Goal: Book appointment/travel/reservation

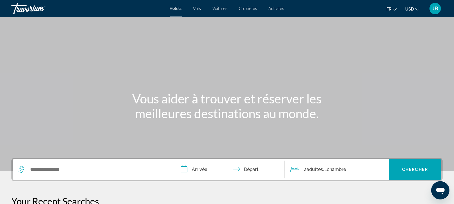
click at [408, 10] on span "USD" at bounding box center [410, 9] width 9 height 5
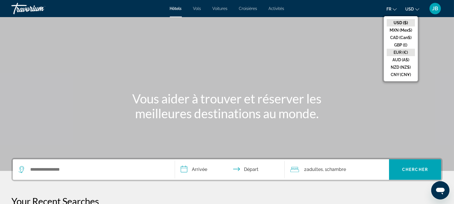
click at [400, 51] on button "EUR (€)" at bounding box center [401, 52] width 28 height 7
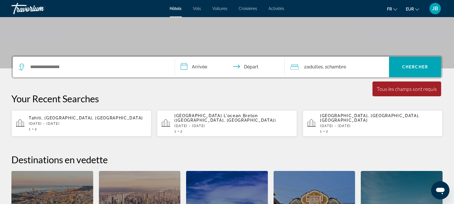
scroll to position [143, 0]
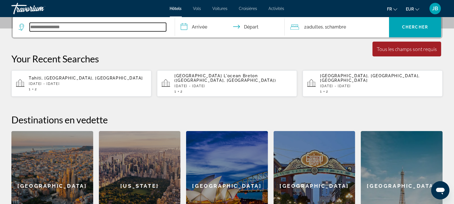
click at [119, 25] on input "Search widget" at bounding box center [98, 27] width 137 height 9
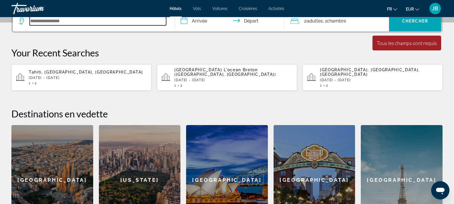
scroll to position [175, 0]
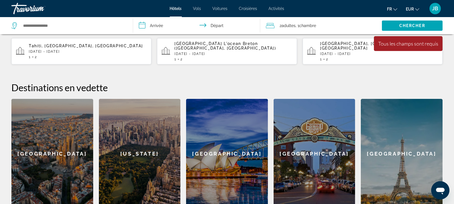
click at [143, 123] on div "[US_STATE]" at bounding box center [140, 154] width 82 height 110
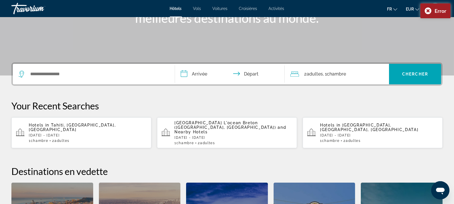
scroll to position [107, 0]
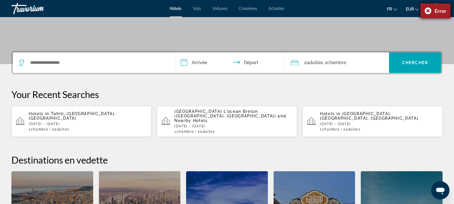
click at [425, 11] on div "Error" at bounding box center [436, 10] width 30 height 15
click at [432, 13] on div "JB" at bounding box center [435, 8] width 11 height 11
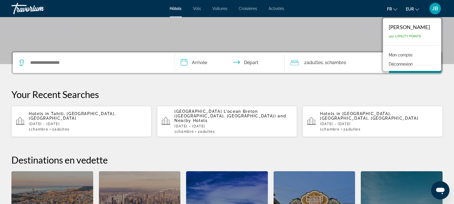
click at [229, 52] on input "**********" at bounding box center [231, 63] width 112 height 22
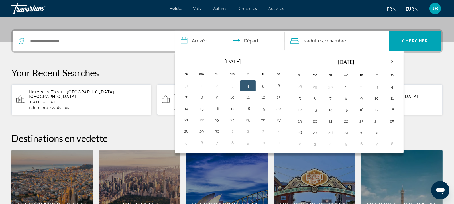
scroll to position [139, 0]
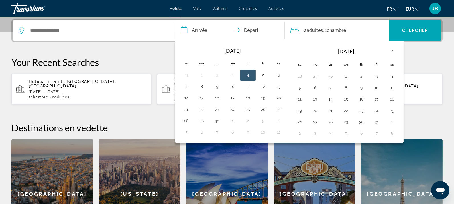
click at [141, 64] on p "Your Recent Searches" at bounding box center [227, 61] width 432 height 11
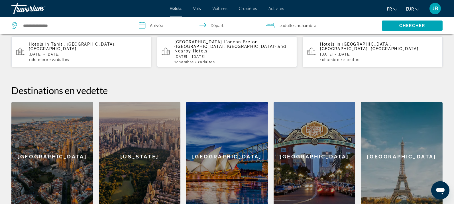
scroll to position [211, 0]
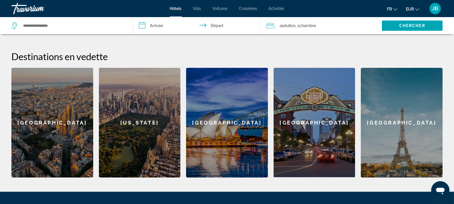
click at [138, 130] on div "[US_STATE]" at bounding box center [140, 123] width 82 height 110
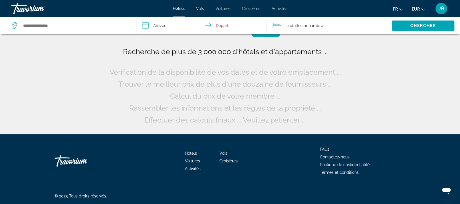
click at [171, 25] on input "**********" at bounding box center [202, 26] width 133 height 19
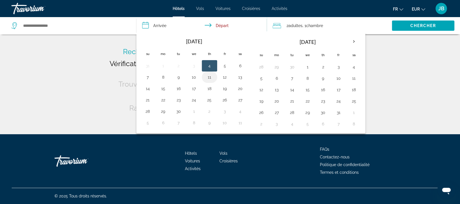
click at [209, 77] on button "11" at bounding box center [209, 77] width 9 height 8
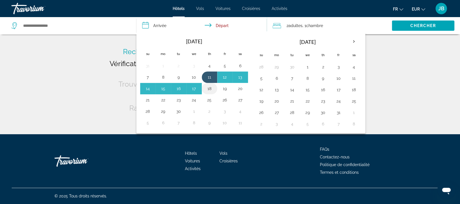
click at [211, 87] on button "18" at bounding box center [209, 89] width 9 height 8
type input "**********"
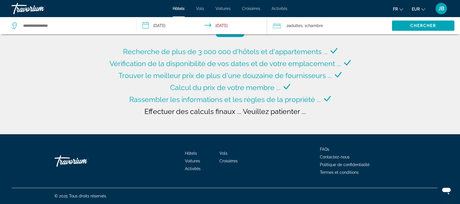
type input "**********"
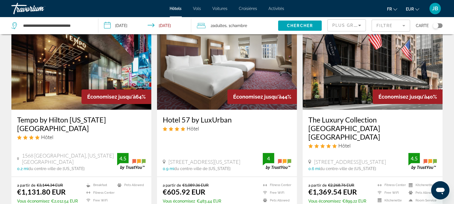
scroll to position [71, 0]
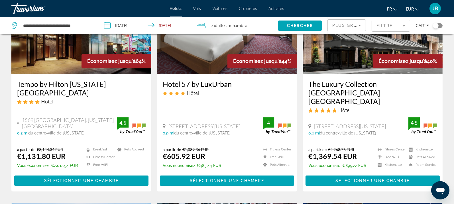
click at [205, 56] on img "Main content" at bounding box center [227, 28] width 140 height 91
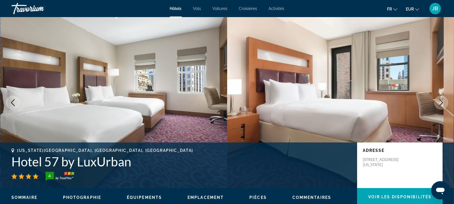
click at [440, 103] on icon "Next image" at bounding box center [441, 102] width 7 height 7
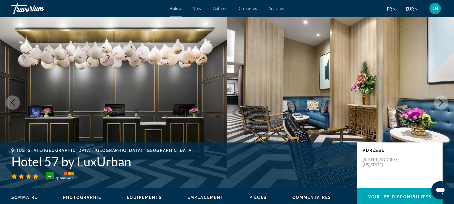
click at [440, 103] on icon "Next image" at bounding box center [441, 102] width 7 height 7
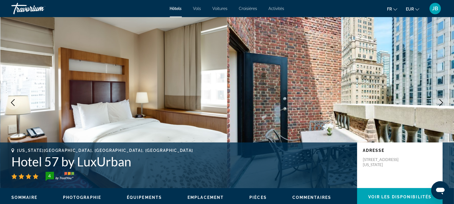
click at [440, 103] on icon "Next image" at bounding box center [441, 102] width 7 height 7
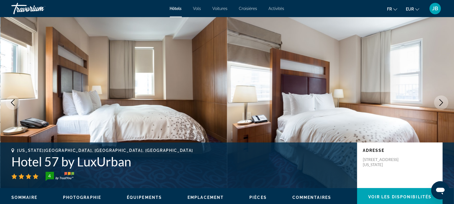
click at [440, 103] on icon "Next image" at bounding box center [441, 102] width 7 height 7
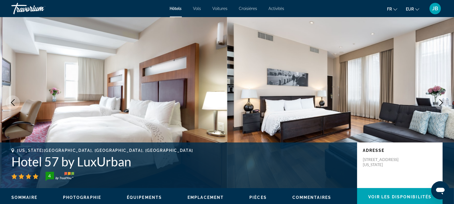
click at [440, 103] on icon "Next image" at bounding box center [441, 102] width 7 height 7
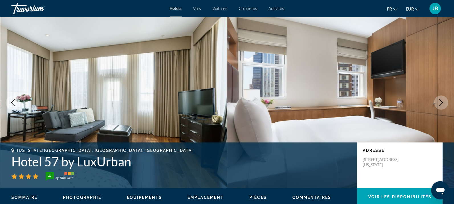
click at [440, 103] on icon "Next image" at bounding box center [441, 102] width 7 height 7
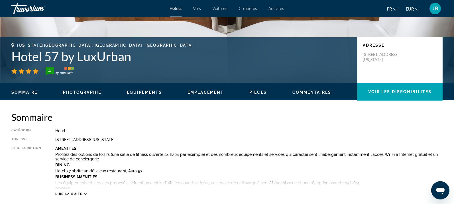
scroll to position [107, 0]
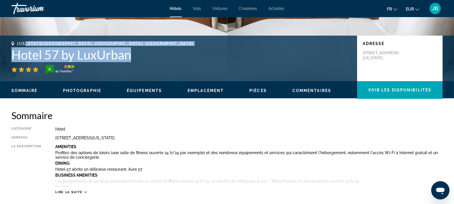
drag, startPoint x: 137, startPoint y: 57, endPoint x: 27, endPoint y: 45, distance: 111.1
click at [27, 45] on div "[US_STATE][GEOGRAPHIC_DATA], [GEOGRAPHIC_DATA], [GEOGRAPHIC_DATA] 57 by LuxUrba…" at bounding box center [181, 57] width 340 height 33
drag, startPoint x: 17, startPoint y: 44, endPoint x: 130, endPoint y: 57, distance: 113.5
click at [130, 57] on div "[US_STATE][GEOGRAPHIC_DATA], [GEOGRAPHIC_DATA], [GEOGRAPHIC_DATA] 57 by LuxUrba…" at bounding box center [181, 57] width 340 height 33
copy div "[US_STATE][GEOGRAPHIC_DATA], [GEOGRAPHIC_DATA], [GEOGRAPHIC_DATA] 57 by LuxUrban"
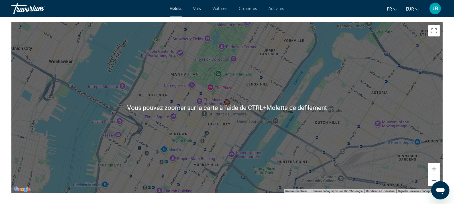
scroll to position [571, 0]
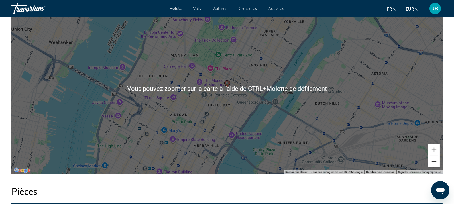
click at [438, 163] on button "Zoom arrière" at bounding box center [434, 161] width 11 height 11
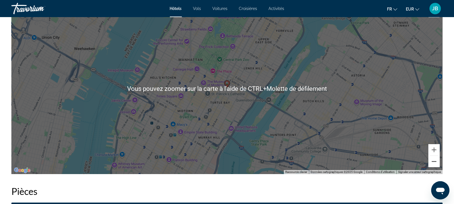
click at [438, 163] on button "Zoom arrière" at bounding box center [434, 161] width 11 height 11
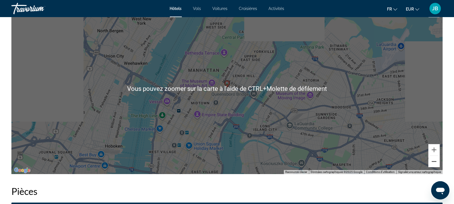
click at [438, 163] on button "Zoom arrière" at bounding box center [434, 161] width 11 height 11
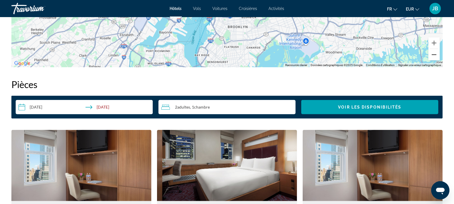
scroll to position [784, 0]
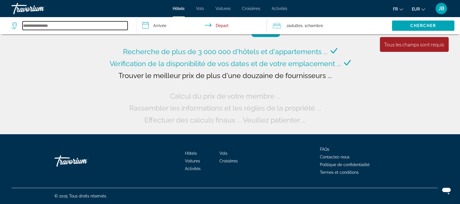
click at [36, 27] on input "Search widget" at bounding box center [75, 25] width 105 height 9
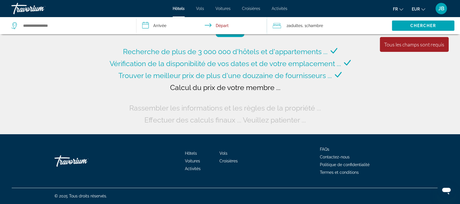
click at [38, 11] on div "Travorium" at bounding box center [39, 8] width 57 height 15
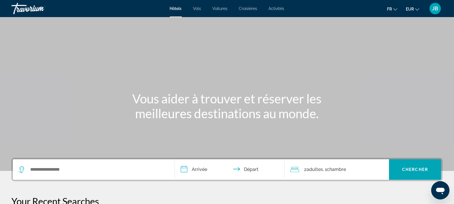
scroll to position [71, 0]
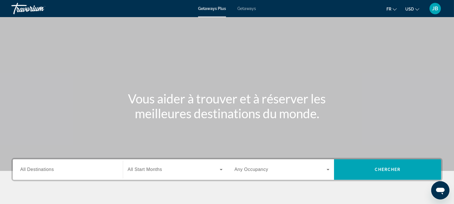
click at [415, 11] on button "USD USD ($) MXN (Mex$) CAD (Can$) GBP (£) EUR (€) AUD (A$) NZD (NZ$) CNY (CN¥)" at bounding box center [413, 9] width 14 height 8
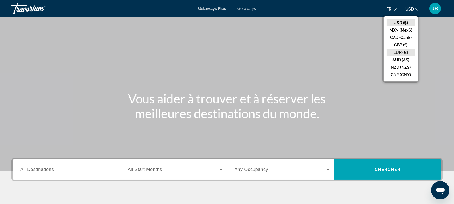
click at [398, 52] on button "EUR (€)" at bounding box center [401, 52] width 28 height 7
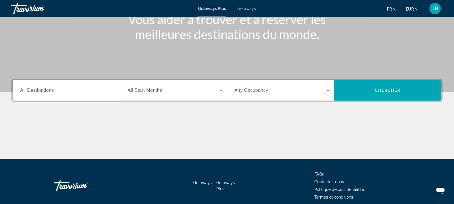
scroll to position [82, 0]
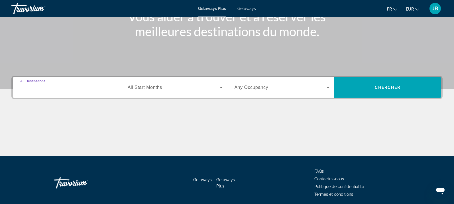
click at [94, 86] on input "Destination All Destinations" at bounding box center [67, 87] width 95 height 7
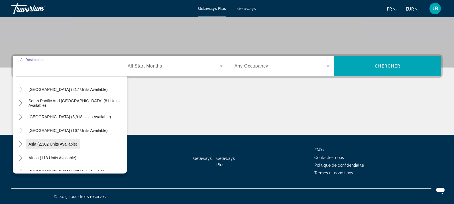
scroll to position [92, 0]
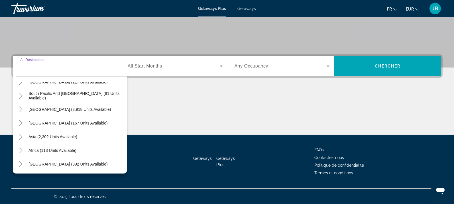
click at [151, 64] on span "All Start Months" at bounding box center [145, 66] width 35 height 5
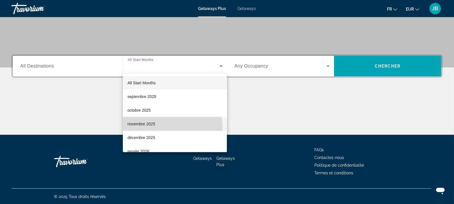
click at [154, 128] on mat-option "novembre 2025" at bounding box center [175, 124] width 104 height 14
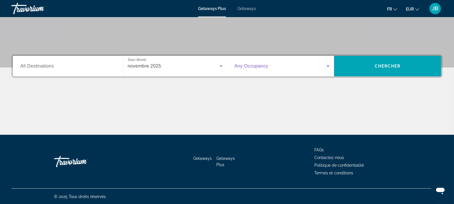
click at [286, 63] on span "Search widget" at bounding box center [281, 66] width 92 height 7
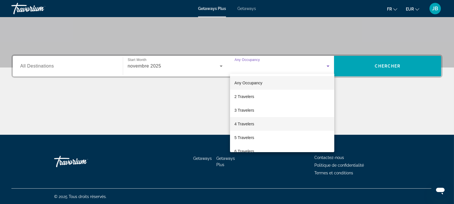
drag, startPoint x: 257, startPoint y: 124, endPoint x: 276, endPoint y: 109, distance: 24.7
click at [257, 124] on mat-option "4 Travelers" at bounding box center [282, 124] width 104 height 14
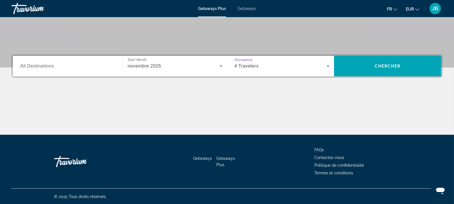
click at [370, 78] on div "Destination All Destinations Start Month All Start Months novembre 2025 Occupan…" at bounding box center [227, 94] width 454 height 80
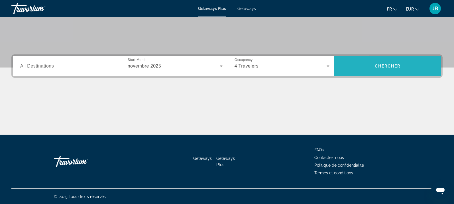
click at [370, 72] on span "Search widget" at bounding box center [387, 66] width 107 height 14
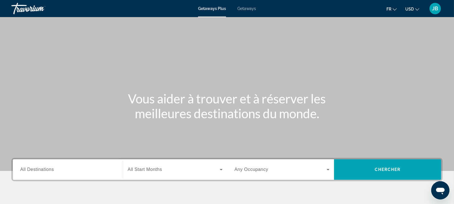
click at [408, 10] on span "USD" at bounding box center [410, 9] width 9 height 5
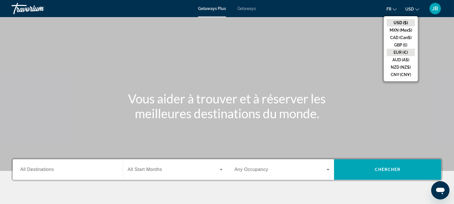
click at [399, 53] on button "EUR (€)" at bounding box center [401, 52] width 28 height 7
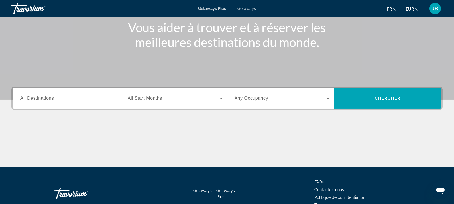
click at [44, 100] on span "All Destinations" at bounding box center [37, 98] width 34 height 5
click at [44, 100] on input "Destination All Destinations" at bounding box center [67, 98] width 95 height 7
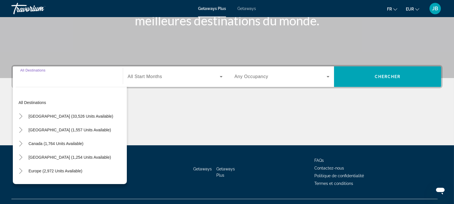
scroll to position [104, 0]
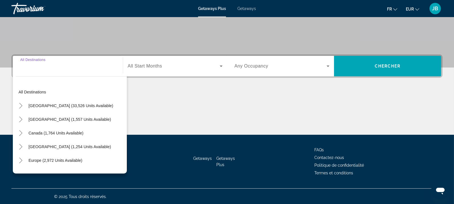
click at [153, 72] on div "Search widget" at bounding box center [175, 66] width 95 height 16
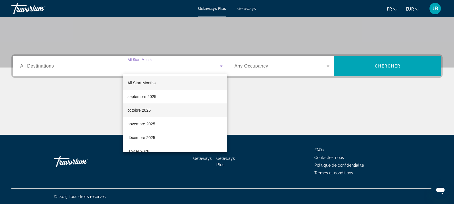
click at [150, 112] on span "octobre 2025" at bounding box center [139, 110] width 23 height 7
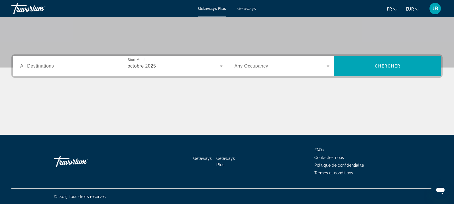
click at [268, 62] on div "Search widget" at bounding box center [282, 66] width 95 height 16
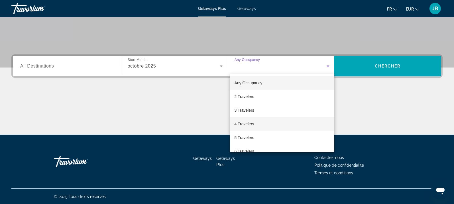
click at [259, 119] on mat-option "4 Travelers" at bounding box center [282, 124] width 104 height 14
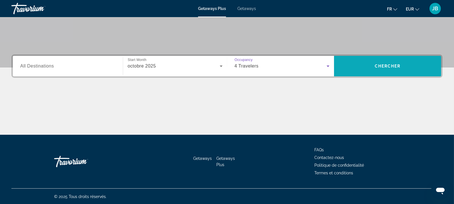
click at [369, 71] on span "Search widget" at bounding box center [387, 66] width 107 height 14
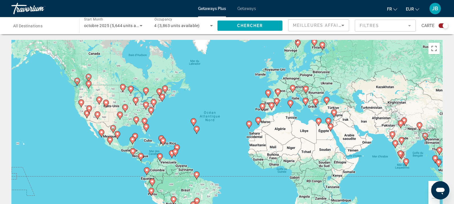
click at [443, 26] on div "Search widget" at bounding box center [444, 25] width 10 height 5
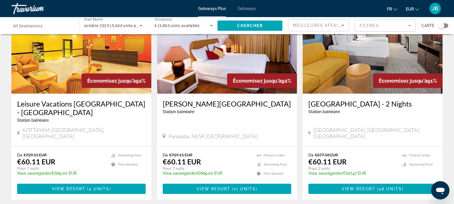
scroll to position [662, 0]
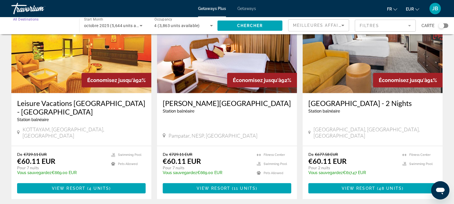
click at [53, 23] on input "Destination All Destinations" at bounding box center [42, 26] width 59 height 7
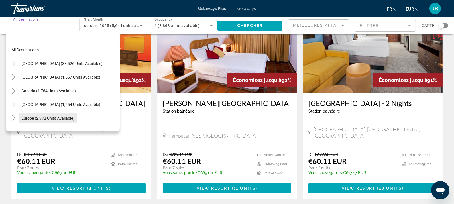
click at [65, 114] on span "Search widget" at bounding box center [48, 119] width 59 height 14
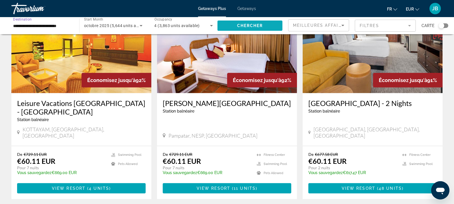
click at [243, 28] on span "Search widget" at bounding box center [250, 26] width 65 height 14
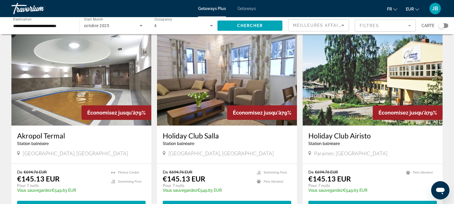
scroll to position [677, 0]
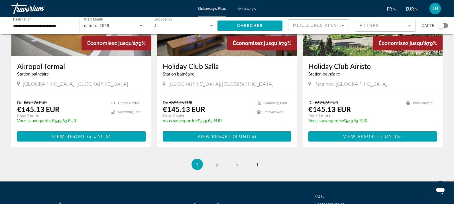
click at [44, 23] on input "**********" at bounding box center [42, 26] width 59 height 7
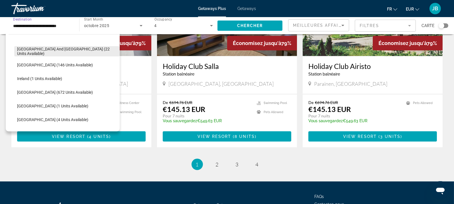
scroll to position [248, 0]
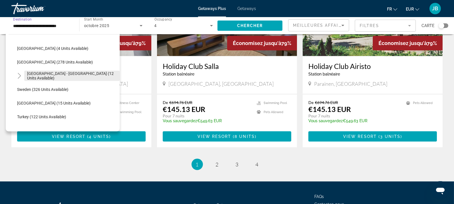
click at [52, 78] on span "Search widget" at bounding box center [72, 76] width 96 height 14
type input "**********"
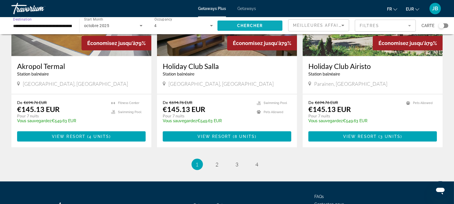
click at [255, 24] on span "Chercher" at bounding box center [250, 25] width 26 height 5
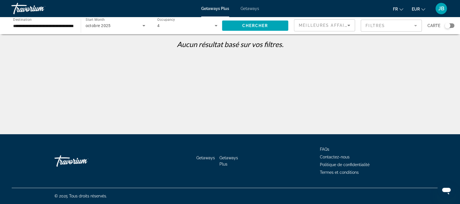
click at [126, 25] on div "octobre 2025" at bounding box center [114, 25] width 57 height 7
click at [125, 41] on mat-option "All Start Months" at bounding box center [115, 43] width 69 height 14
click at [249, 27] on span "Chercher" at bounding box center [255, 25] width 26 height 5
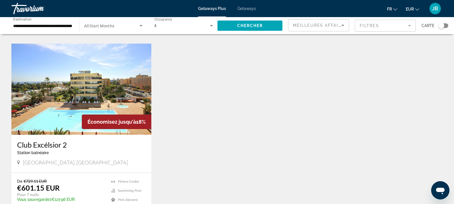
scroll to position [214, 0]
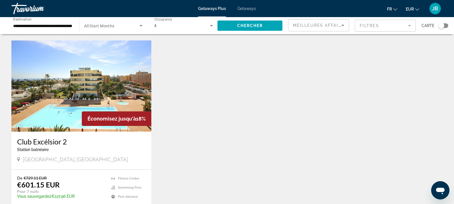
click at [193, 30] on div "4" at bounding box center [184, 26] width 59 height 16
drag, startPoint x: 182, startPoint y: 43, endPoint x: 184, endPoint y: 38, distance: 4.6
click at [182, 43] on mat-option "Any Occupancy" at bounding box center [184, 43] width 68 height 14
click at [257, 25] on span "Chercher" at bounding box center [250, 25] width 26 height 5
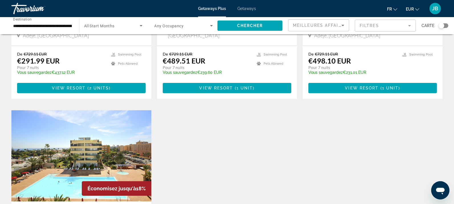
scroll to position [36, 0]
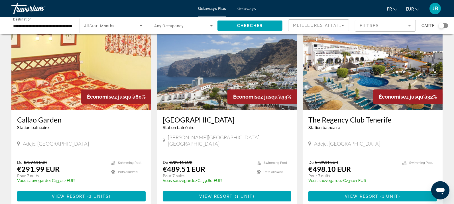
click at [58, 31] on div "**********" at bounding box center [42, 26] width 59 height 16
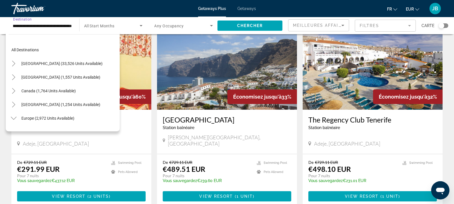
scroll to position [239, 0]
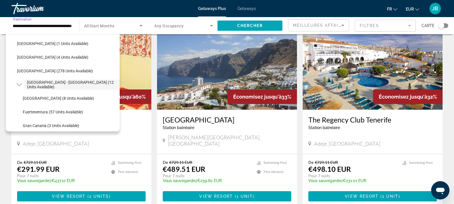
click at [248, 7] on span "Getaways" at bounding box center [247, 8] width 19 height 5
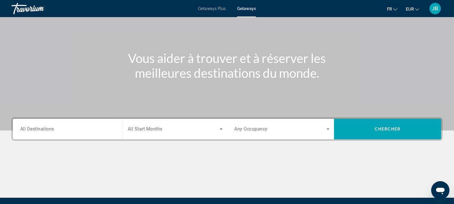
scroll to position [104, 0]
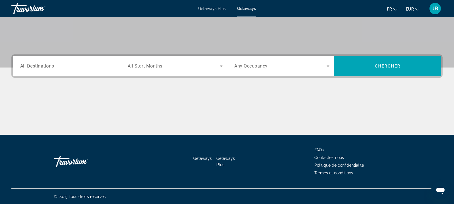
click at [150, 61] on div "Search widget" at bounding box center [175, 66] width 95 height 16
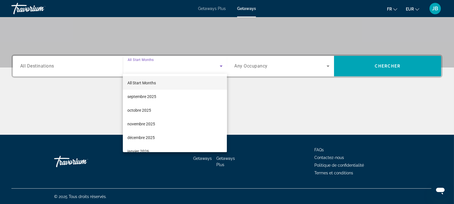
click at [241, 68] on div at bounding box center [227, 102] width 454 height 204
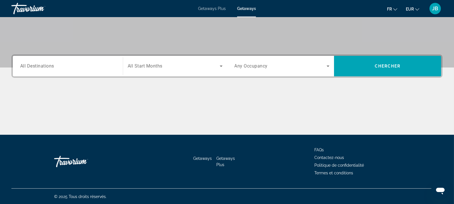
click at [254, 67] on span "Any Occupancy" at bounding box center [251, 66] width 33 height 5
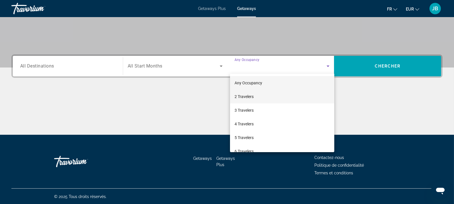
click at [253, 100] on span "2 Travelers" at bounding box center [244, 96] width 19 height 7
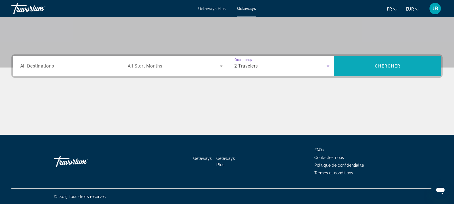
click at [398, 68] on span "Chercher" at bounding box center [388, 66] width 26 height 5
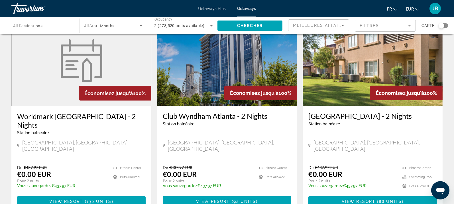
scroll to position [735, 0]
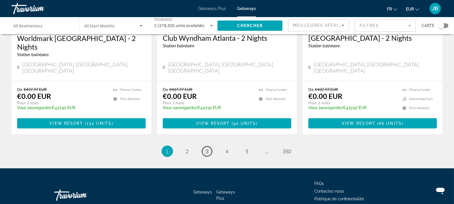
click at [207, 148] on span "3" at bounding box center [207, 151] width 3 height 6
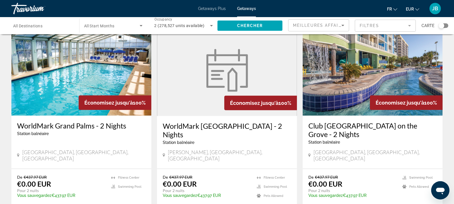
scroll to position [446, 0]
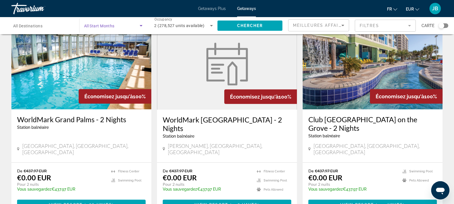
click at [132, 26] on span "Search widget" at bounding box center [112, 25] width 56 height 7
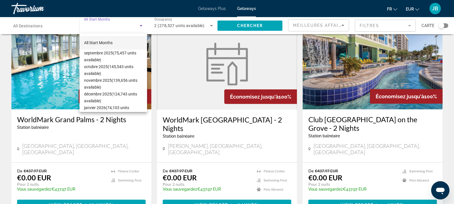
click at [46, 29] on div at bounding box center [227, 102] width 454 height 204
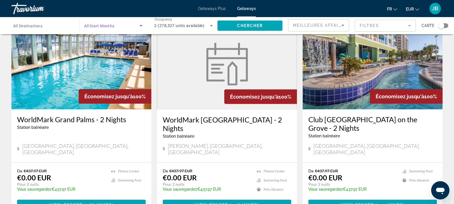
click at [116, 26] on span "Search widget" at bounding box center [112, 25] width 56 height 7
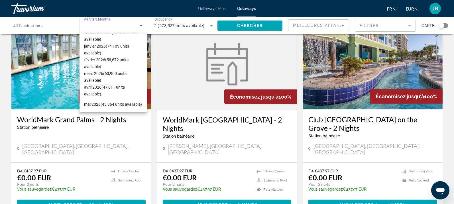
scroll to position [85, 0]
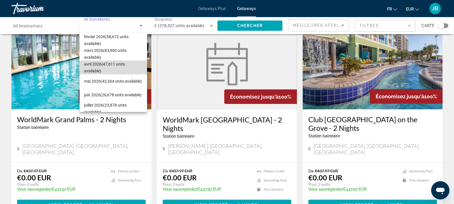
click at [120, 66] on span "avril 2026 (47,611 units available)" at bounding box center [113, 68] width 58 height 14
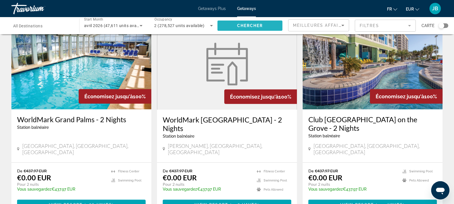
click at [251, 23] on span "Chercher" at bounding box center [250, 25] width 26 height 5
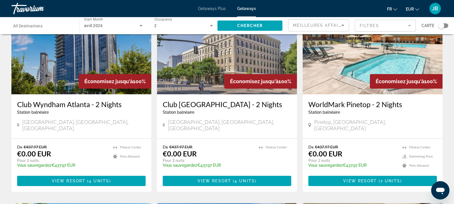
scroll to position [266, 0]
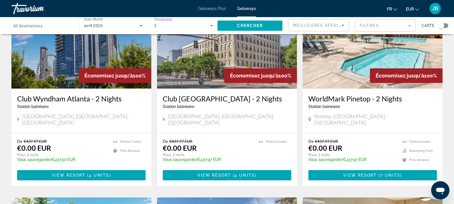
click at [163, 28] on div "2" at bounding box center [183, 25] width 56 height 7
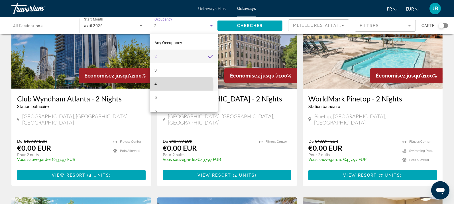
click at [170, 87] on mat-option "4" at bounding box center [184, 84] width 68 height 14
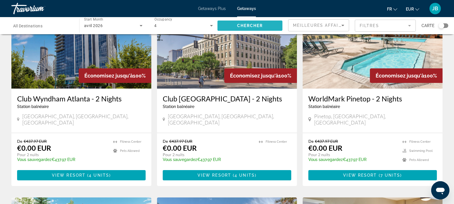
click at [248, 28] on span "Search widget" at bounding box center [250, 26] width 65 height 14
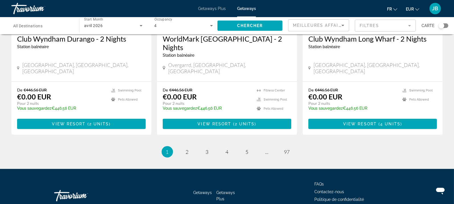
scroll to position [727, 0]
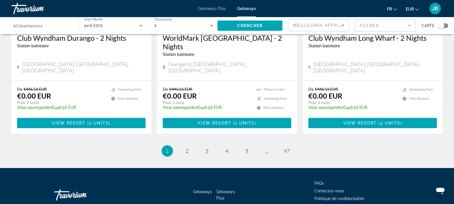
click at [103, 27] on div "avril 2026" at bounding box center [112, 25] width 56 height 7
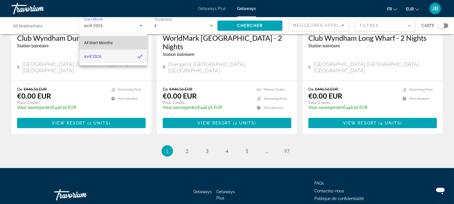
drag, startPoint x: 114, startPoint y: 41, endPoint x: 183, endPoint y: 25, distance: 70.1
click at [114, 41] on mat-option "All Start Months" at bounding box center [114, 43] width 68 height 14
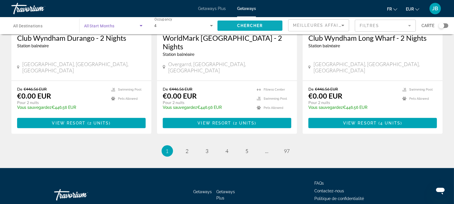
click at [235, 25] on span "Search widget" at bounding box center [250, 26] width 65 height 14
